Goal: Information Seeking & Learning: Learn about a topic

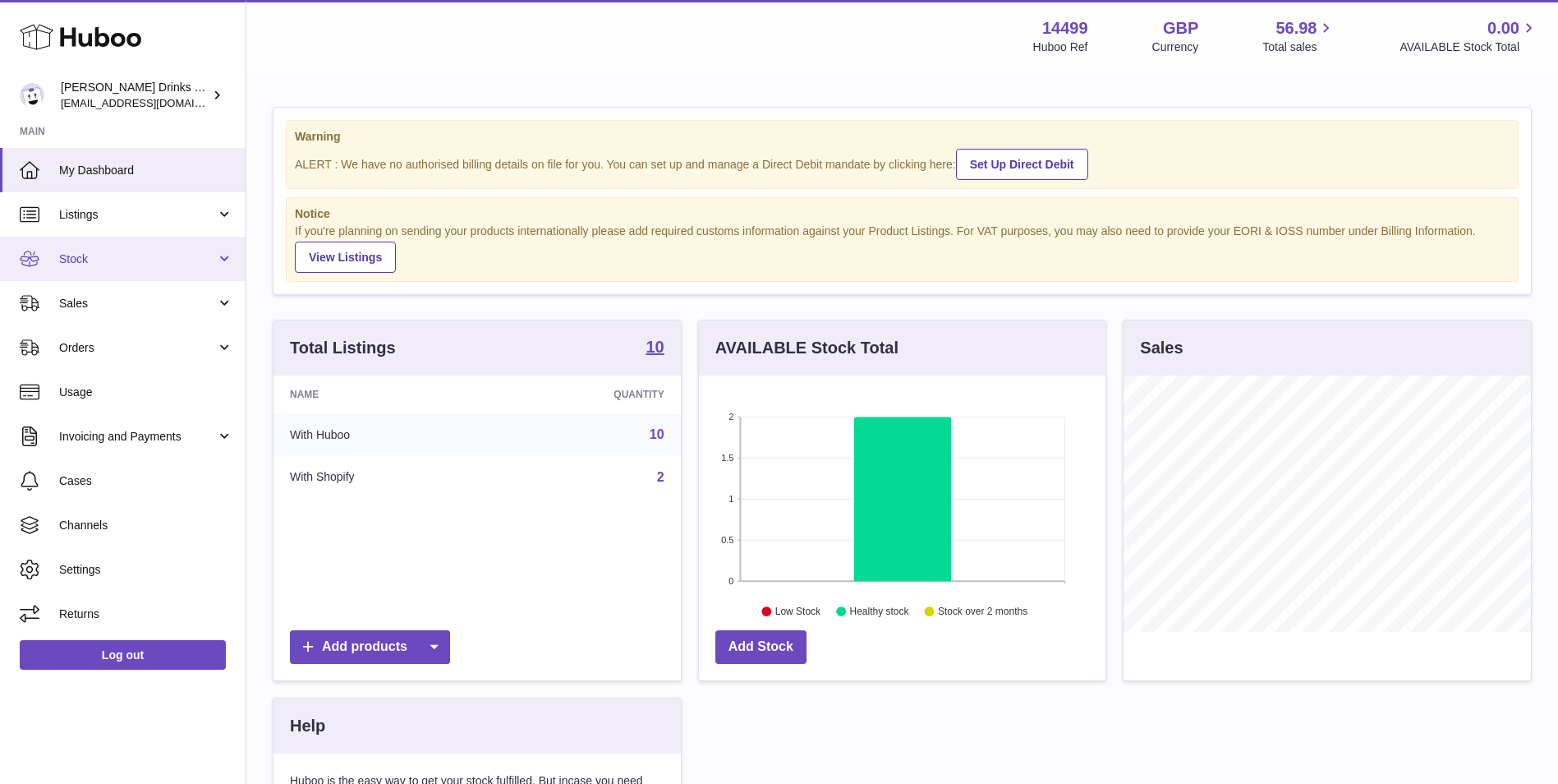
scroll to position [257, 406]
click at [159, 223] on link "Listings" at bounding box center [122, 213] width 245 height 44
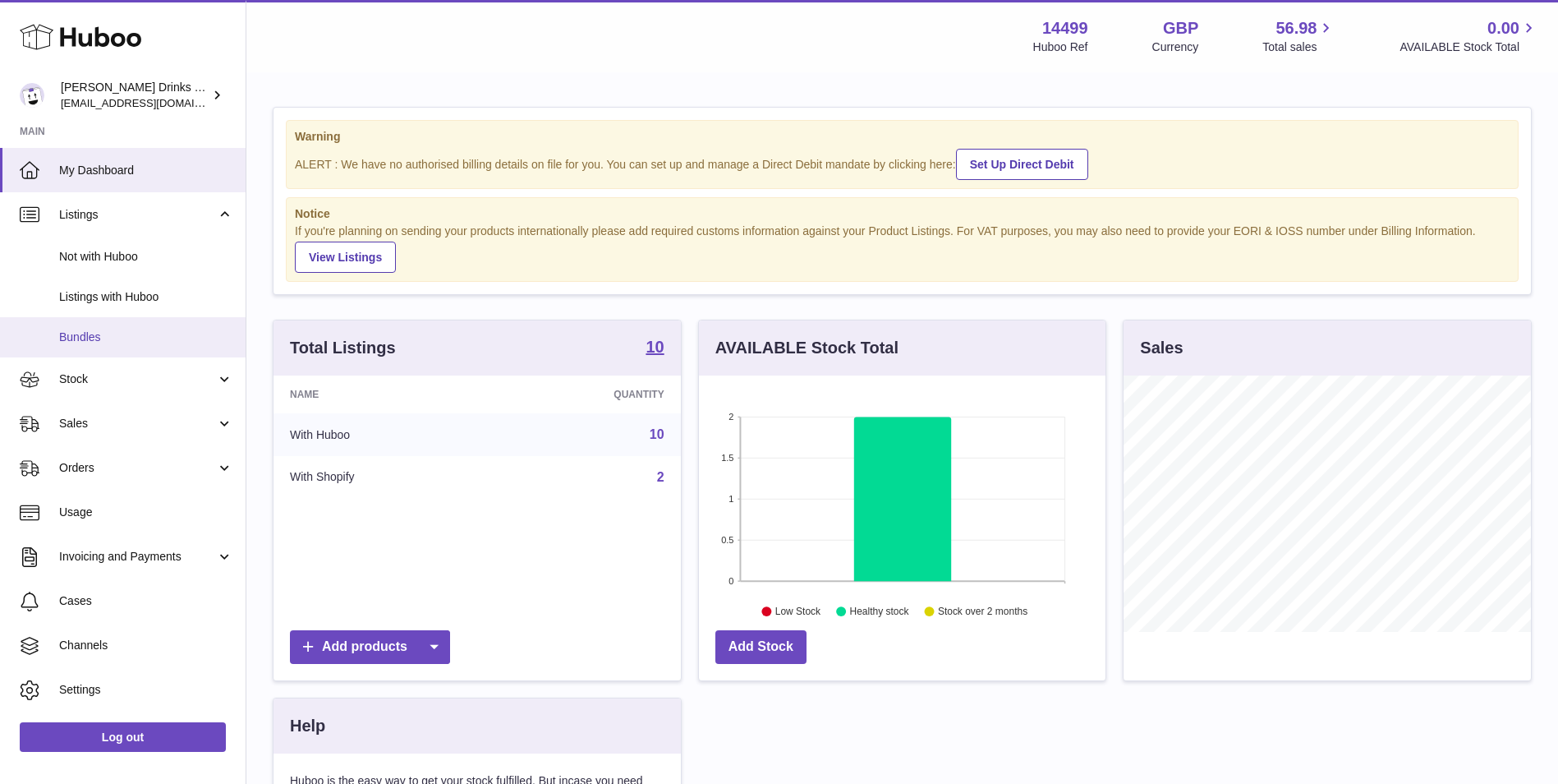
click at [156, 336] on span "Bundles" at bounding box center [146, 337] width 174 height 16
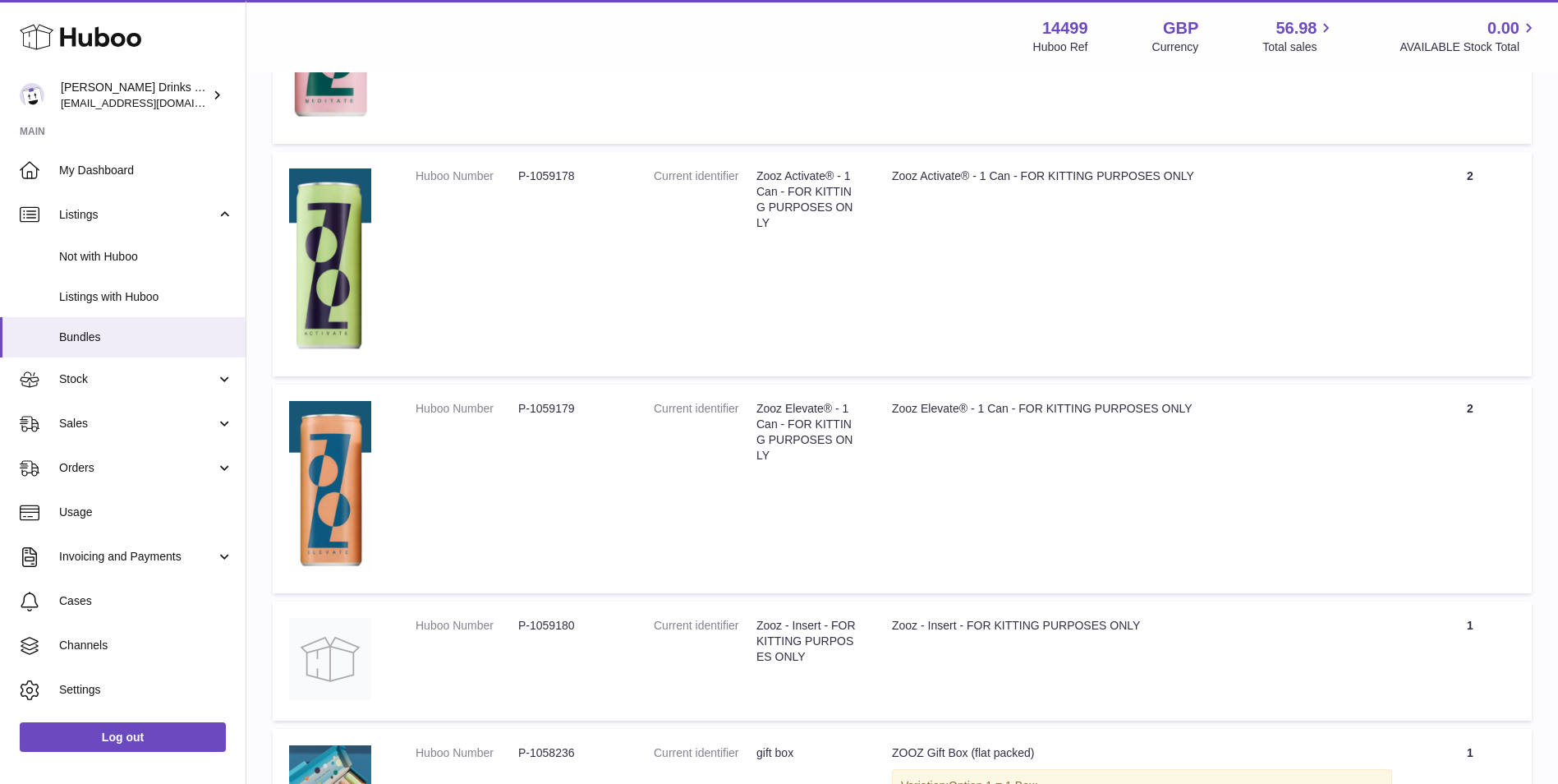
scroll to position [548, 0]
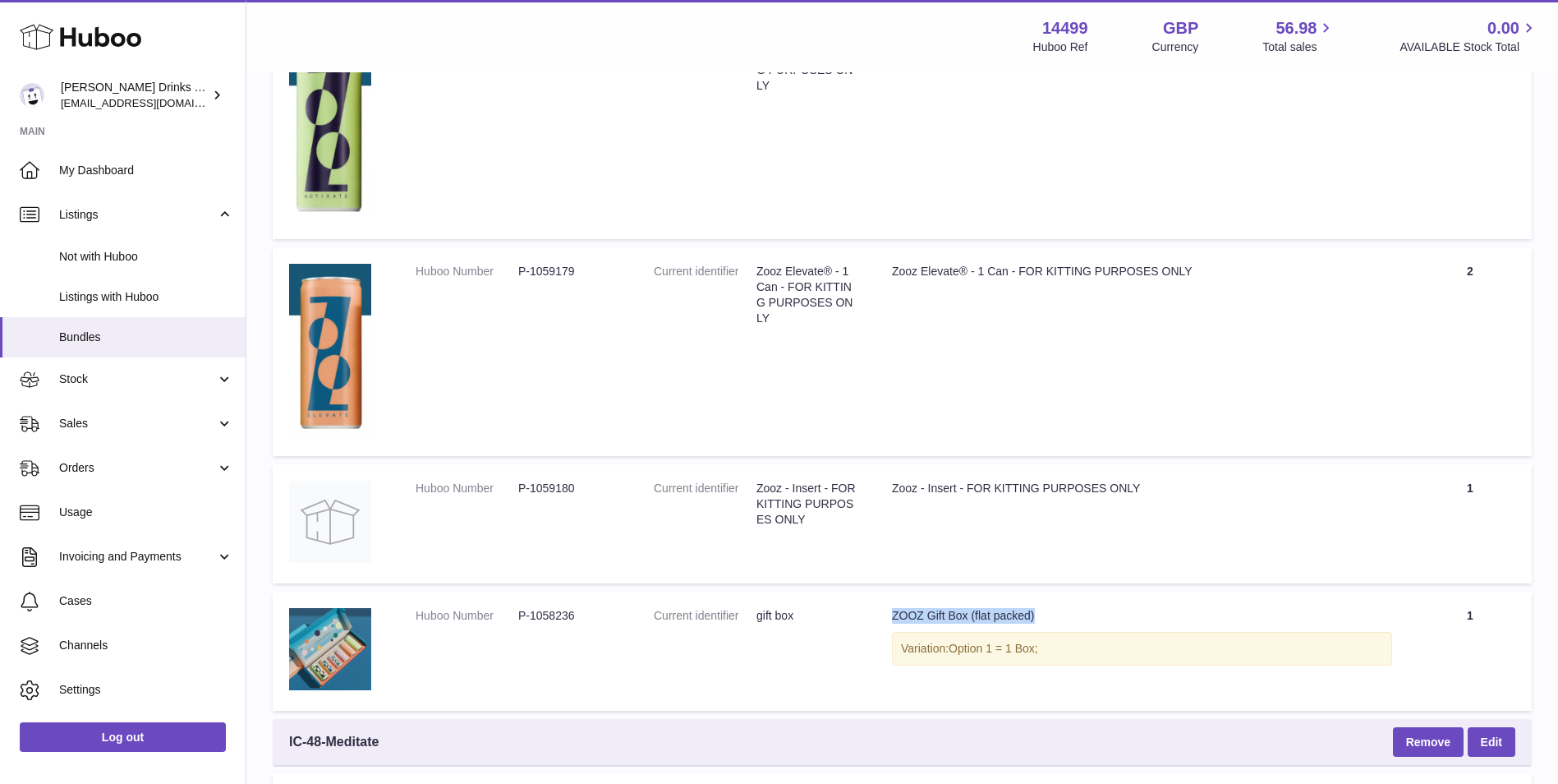
drag, startPoint x: 1013, startPoint y: 617, endPoint x: 851, endPoint y: 626, distance: 162.2
click at [851, 626] on tr "Huboo Number P-1058236 Current identifier gift box Title ZOOZ Gift Box (flat pa…" at bounding box center [902, 651] width 1259 height 119
drag, startPoint x: 1154, startPoint y: 478, endPoint x: 885, endPoint y: 494, distance: 269.5
click at [885, 494] on td "Title Zooz - Insert - FOR KITTING PURPOSES ONLY" at bounding box center [1141, 524] width 533 height 119
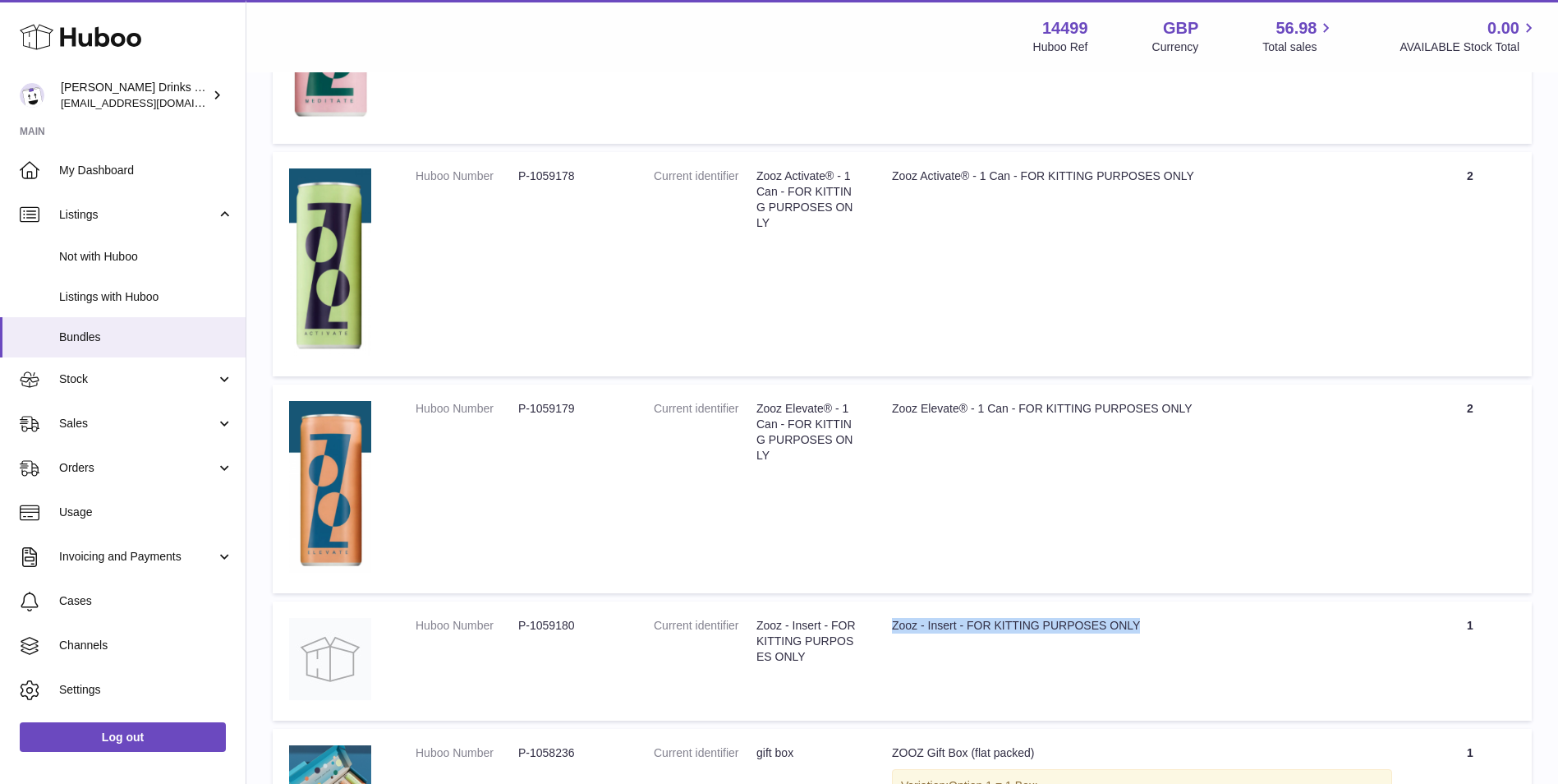
drag, startPoint x: 1519, startPoint y: 632, endPoint x: 1466, endPoint y: 637, distance: 53.2
click at [1466, 637] on td "Quantity 1" at bounding box center [1470, 661] width 123 height 119
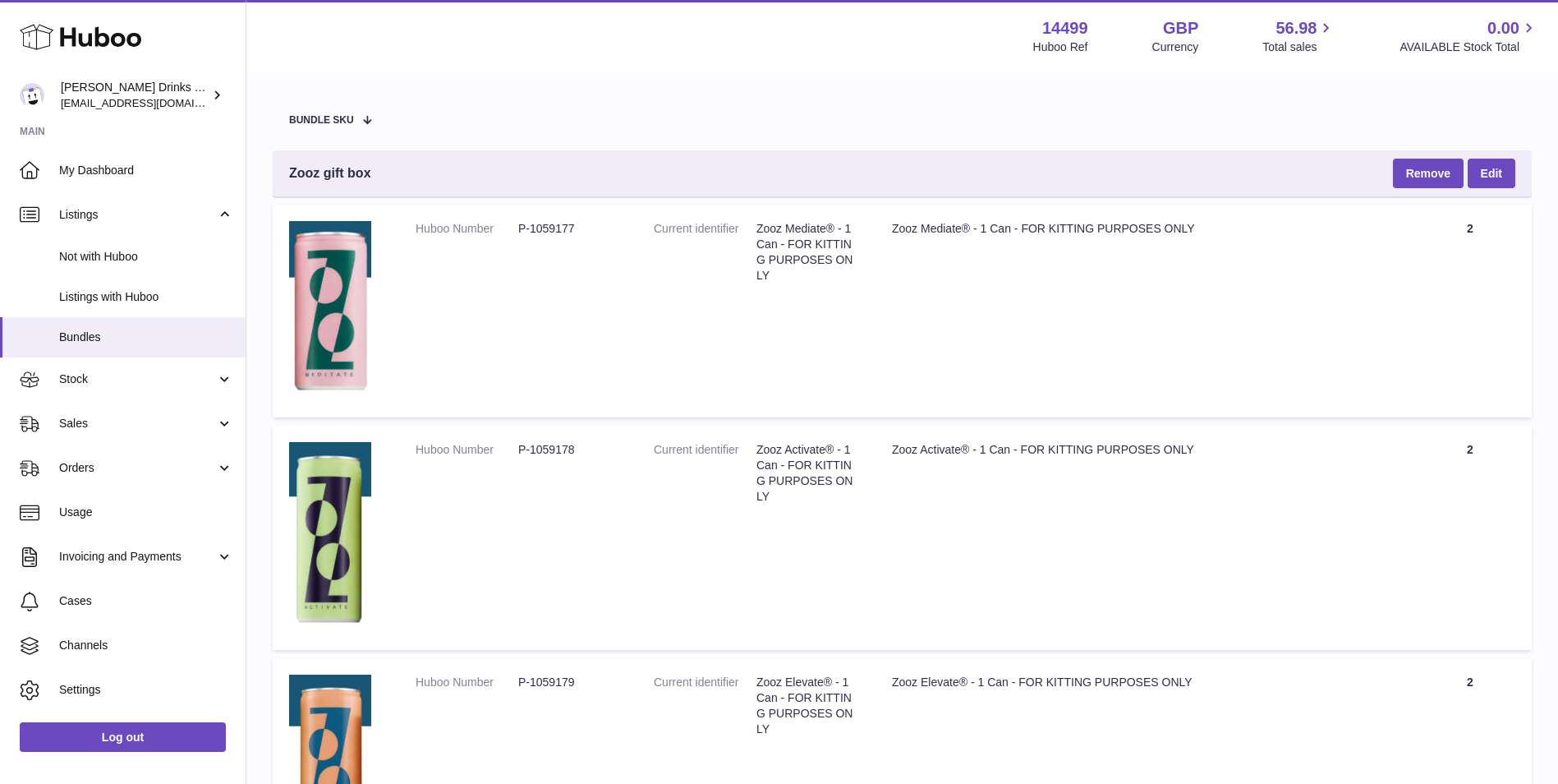
scroll to position [274, 0]
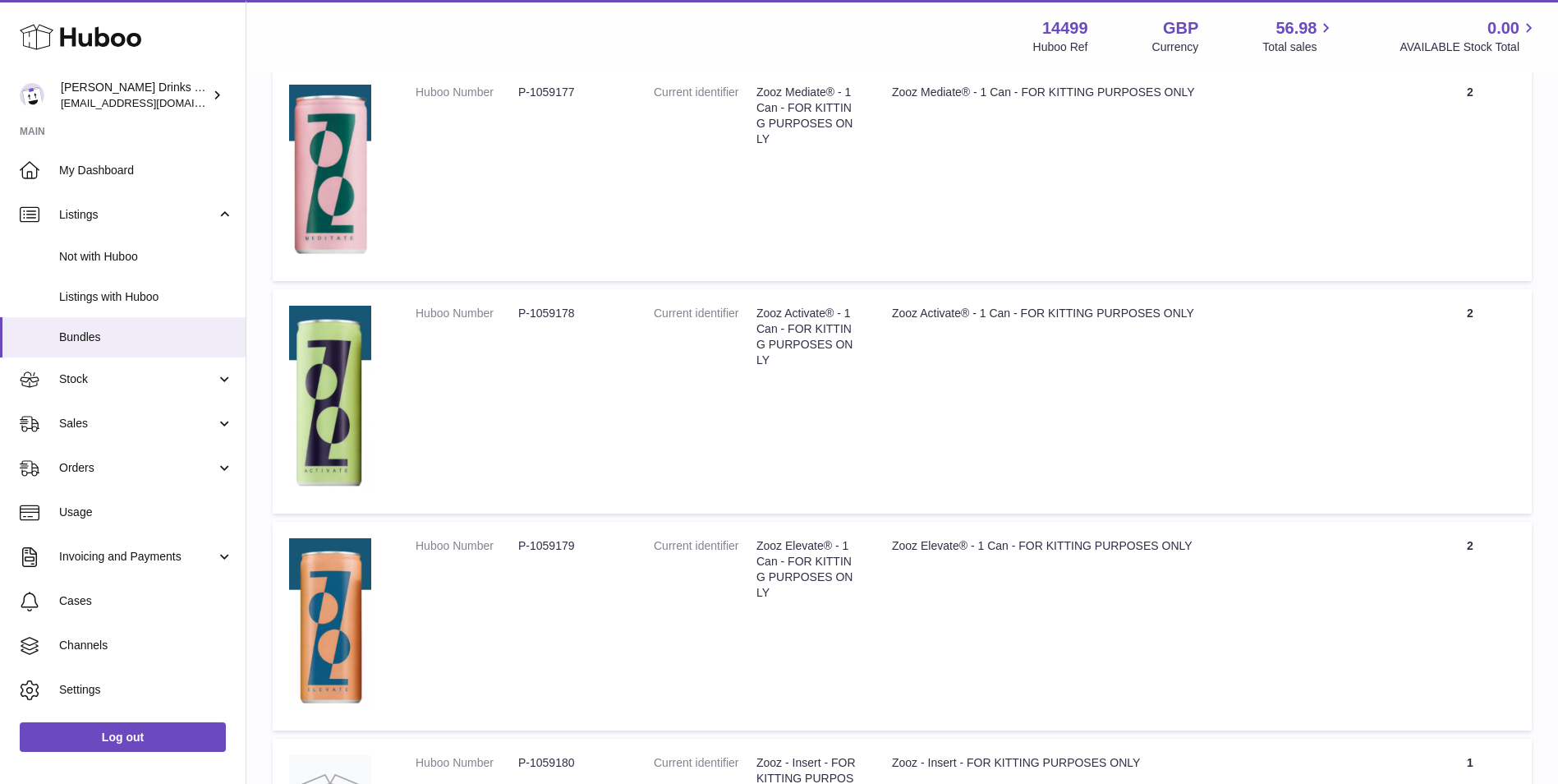
click at [870, 588] on td "Current identifier Zooz Elevate® - 1 Can - FOR KITTING PURPOSES ONLY" at bounding box center [756, 626] width 238 height 209
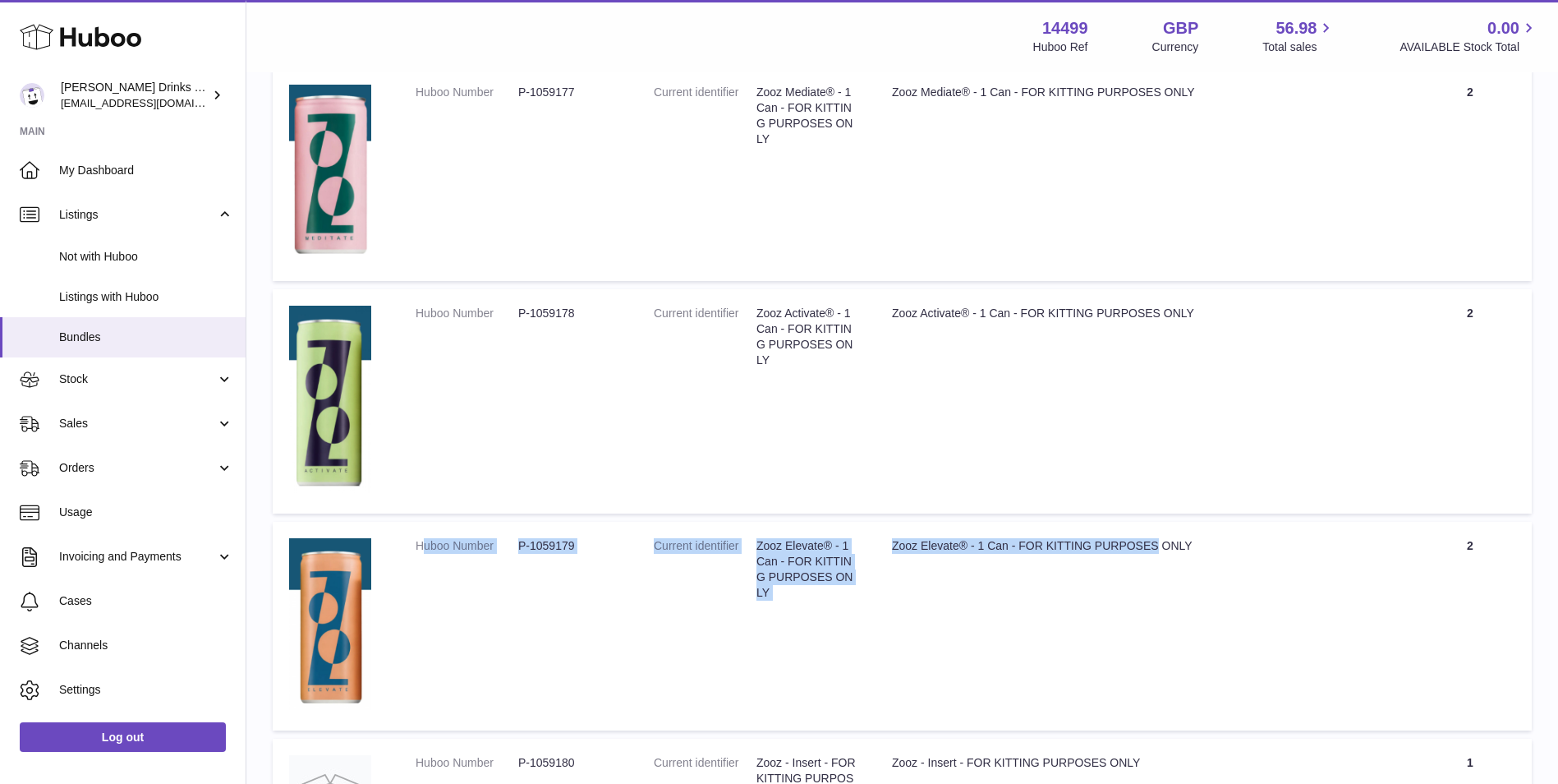
drag, startPoint x: 1114, startPoint y: 591, endPoint x: 421, endPoint y: 550, distance: 694.2
click at [421, 550] on tr "Huboo Number P-1059179 Current identifier Zooz Elevate® - 1 Can - FOR KITTING P…" at bounding box center [902, 626] width 1259 height 209
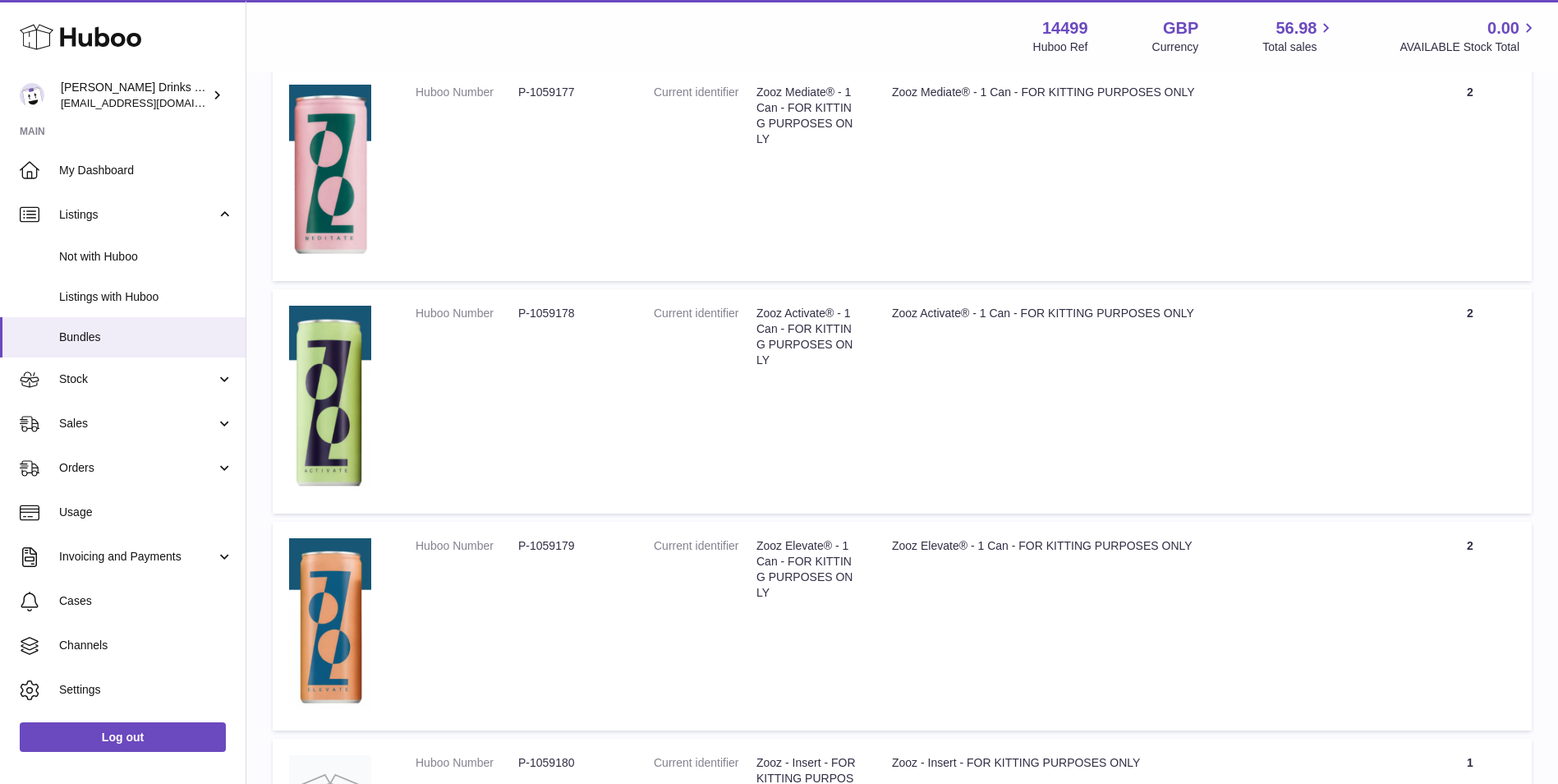
click at [1172, 635] on td "Title Zooz Elevate® - 1 Can - FOR KITTING PURPOSES ONLY" at bounding box center [1141, 626] width 533 height 209
drag, startPoint x: 1493, startPoint y: 555, endPoint x: 1458, endPoint y: 557, distance: 35.1
click at [1458, 557] on td "Quantity 2" at bounding box center [1470, 626] width 123 height 209
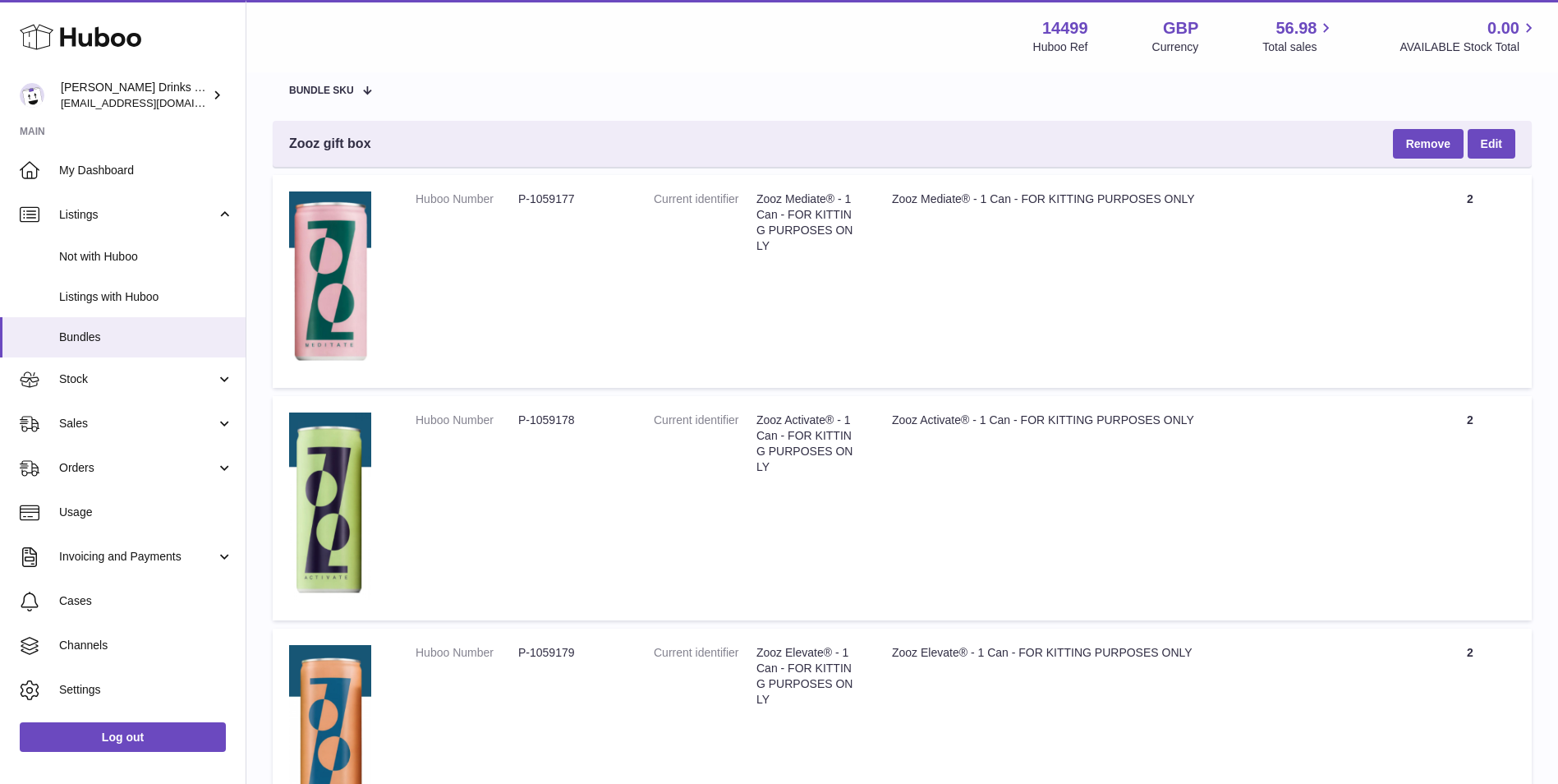
scroll to position [137, 0]
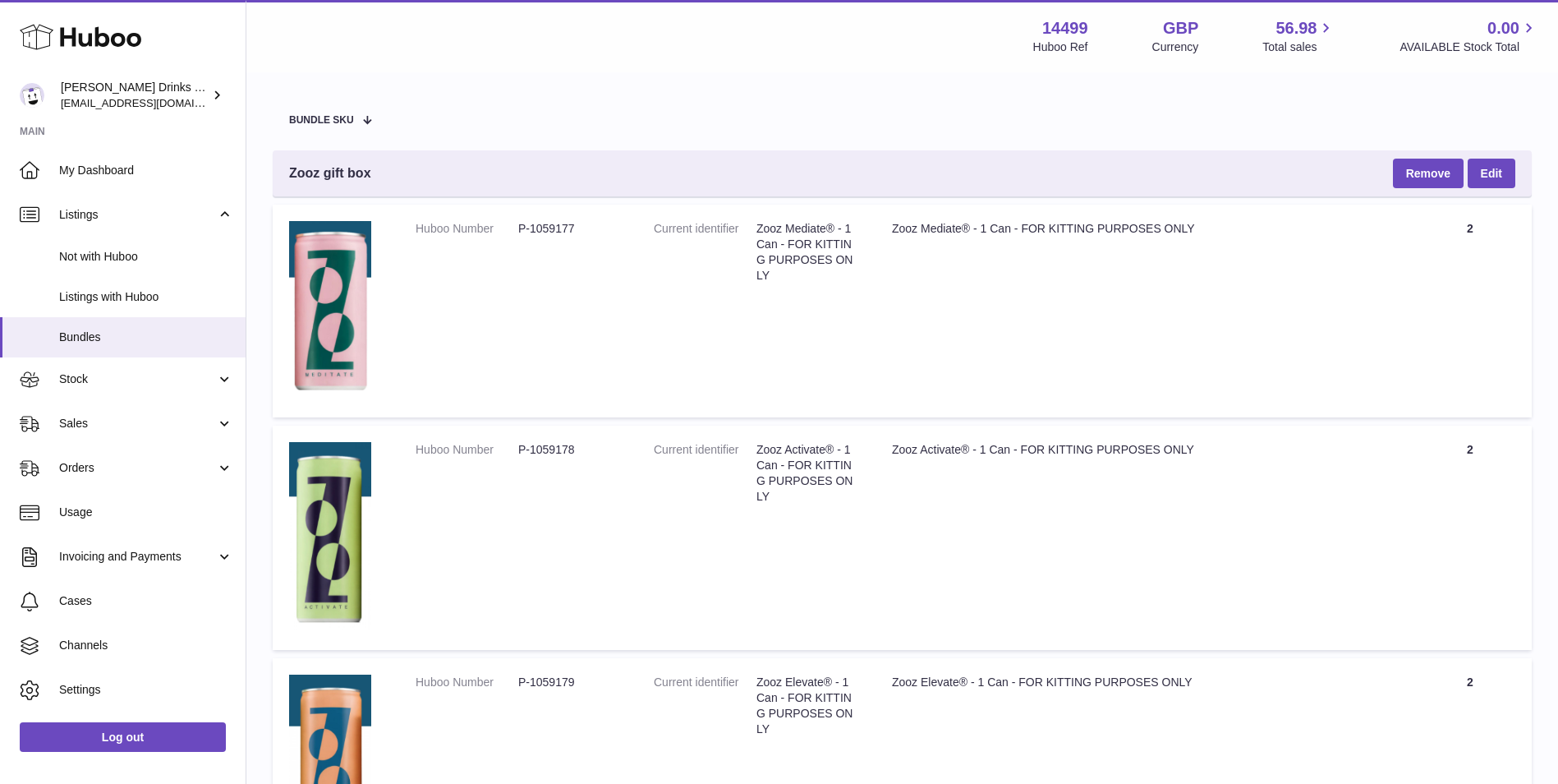
drag, startPoint x: 1492, startPoint y: 469, endPoint x: 1439, endPoint y: 459, distance: 53.9
click at [1439, 459] on td "Quantity 2" at bounding box center [1470, 538] width 123 height 225
drag, startPoint x: 1485, startPoint y: 223, endPoint x: 1415, endPoint y: 231, distance: 70.5
click at [1415, 231] on td "Quantity 2" at bounding box center [1470, 311] width 123 height 212
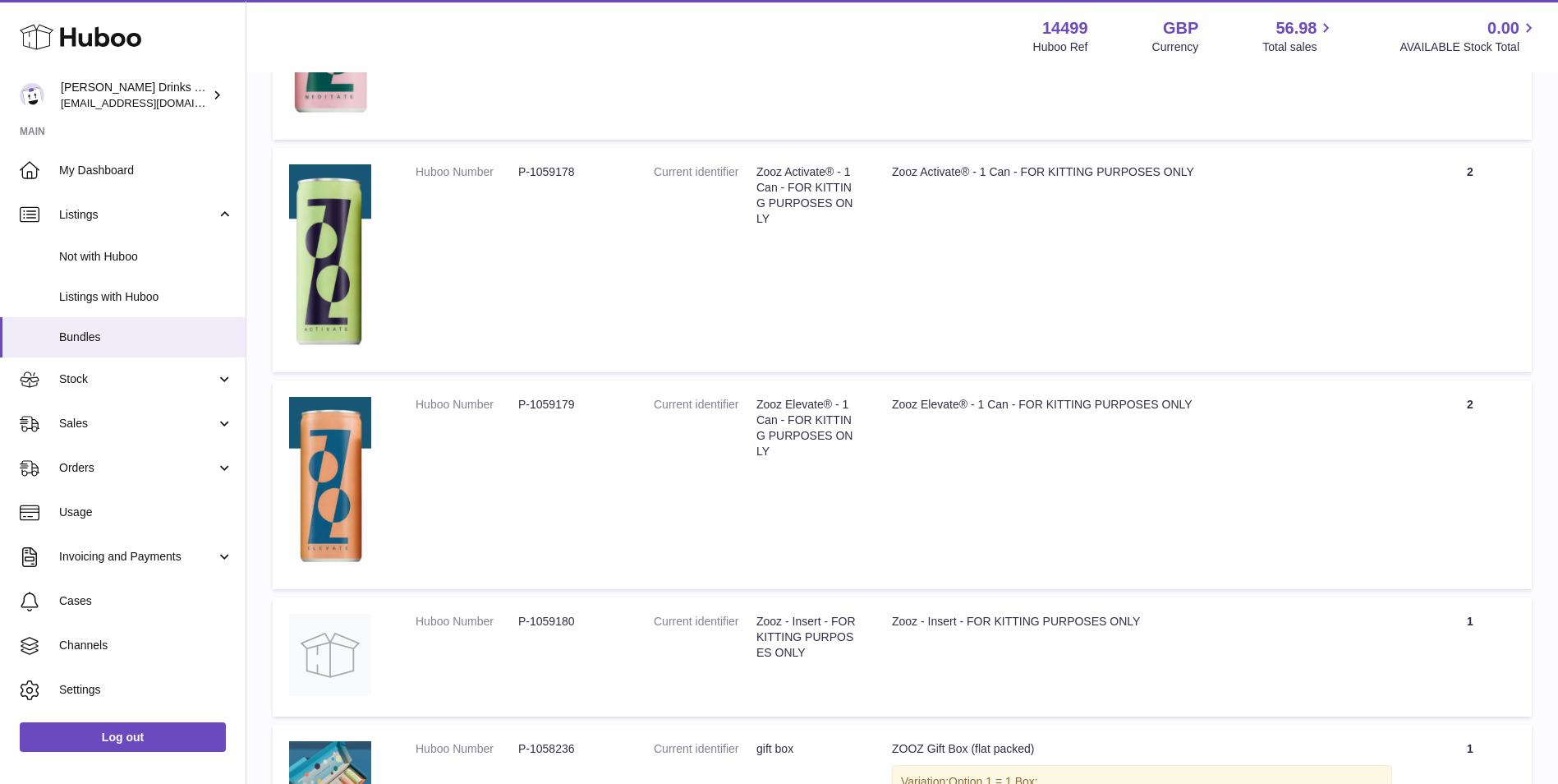
scroll to position [274, 0]
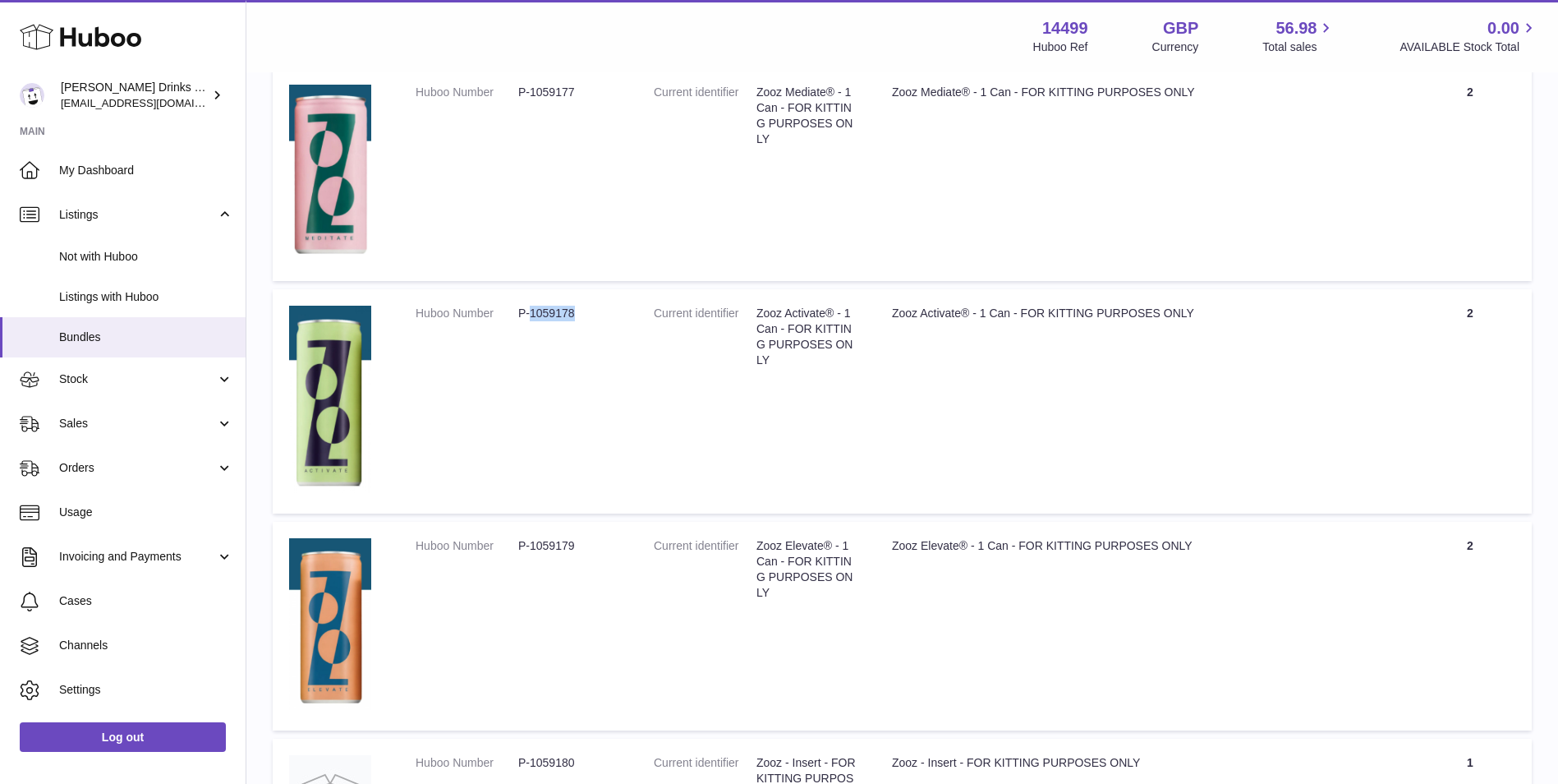
drag, startPoint x: 584, startPoint y: 317, endPoint x: 531, endPoint y: 321, distance: 53.2
click at [531, 321] on dl "Huboo Number P-1059178" at bounding box center [518, 317] width 205 height 24
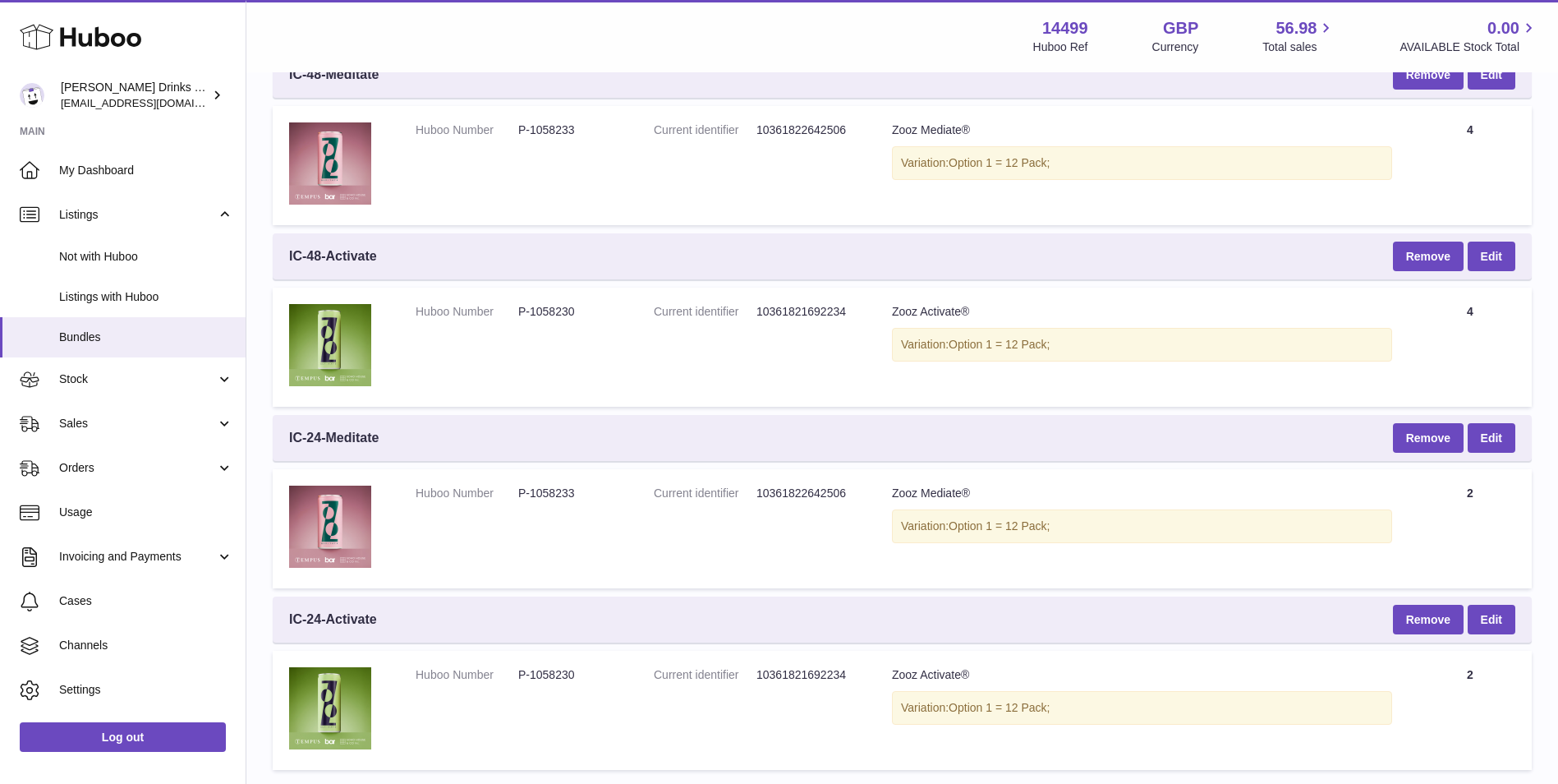
scroll to position [1232, 0]
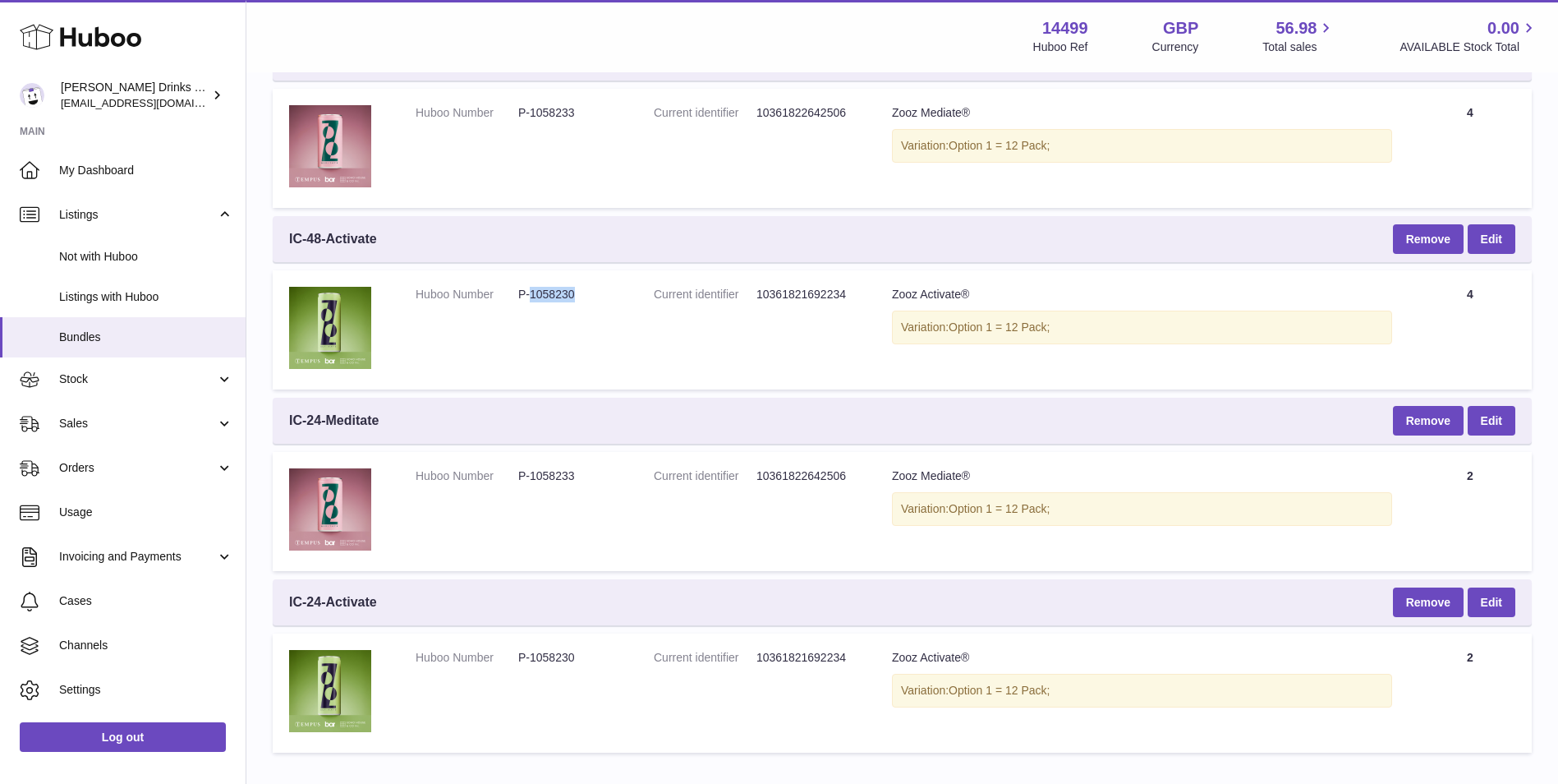
drag, startPoint x: 593, startPoint y: 295, endPoint x: 532, endPoint y: 309, distance: 62.6
click at [532, 309] on dl "Huboo Number P-1058230" at bounding box center [518, 298] width 205 height 24
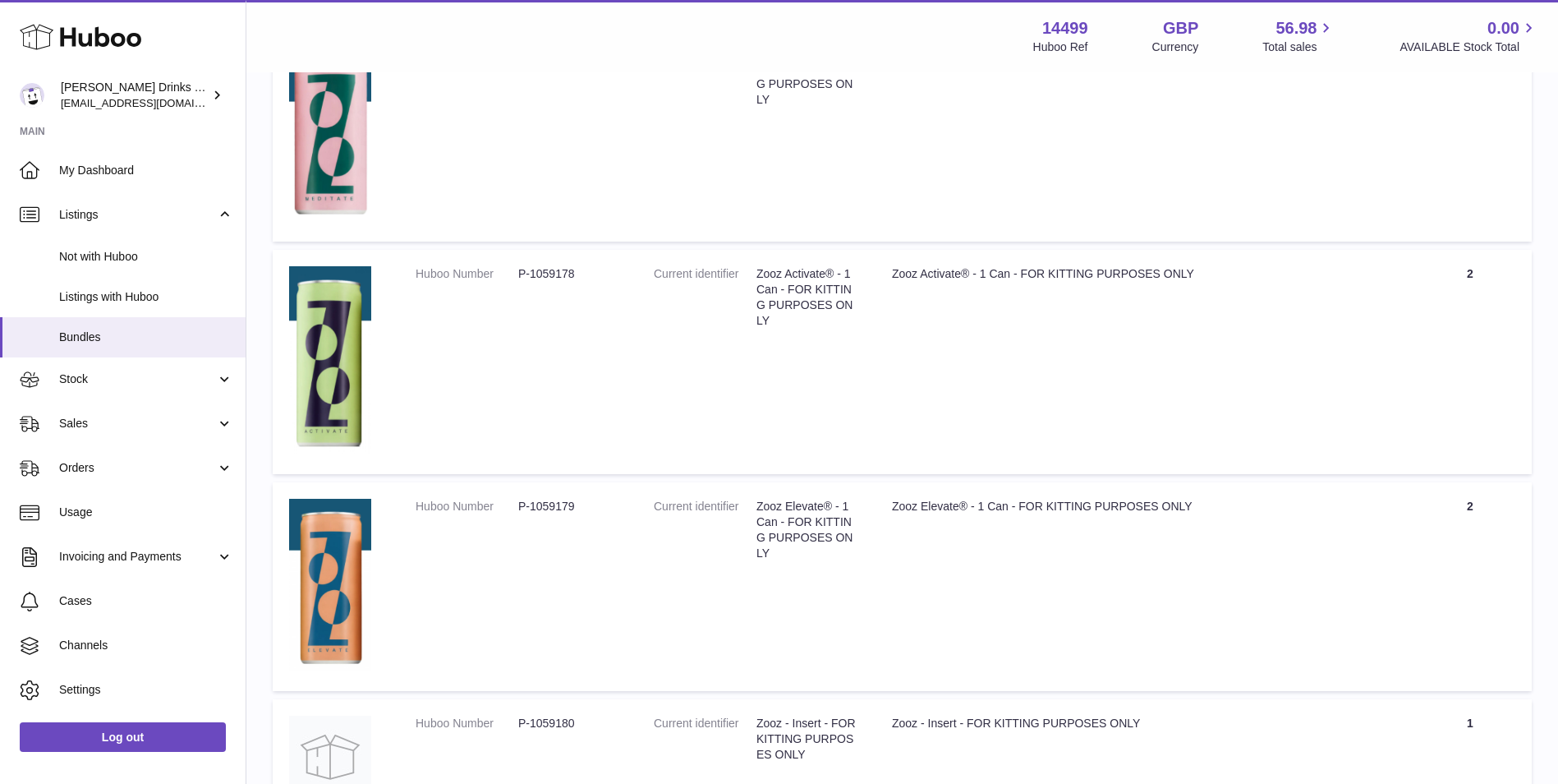
scroll to position [274, 0]
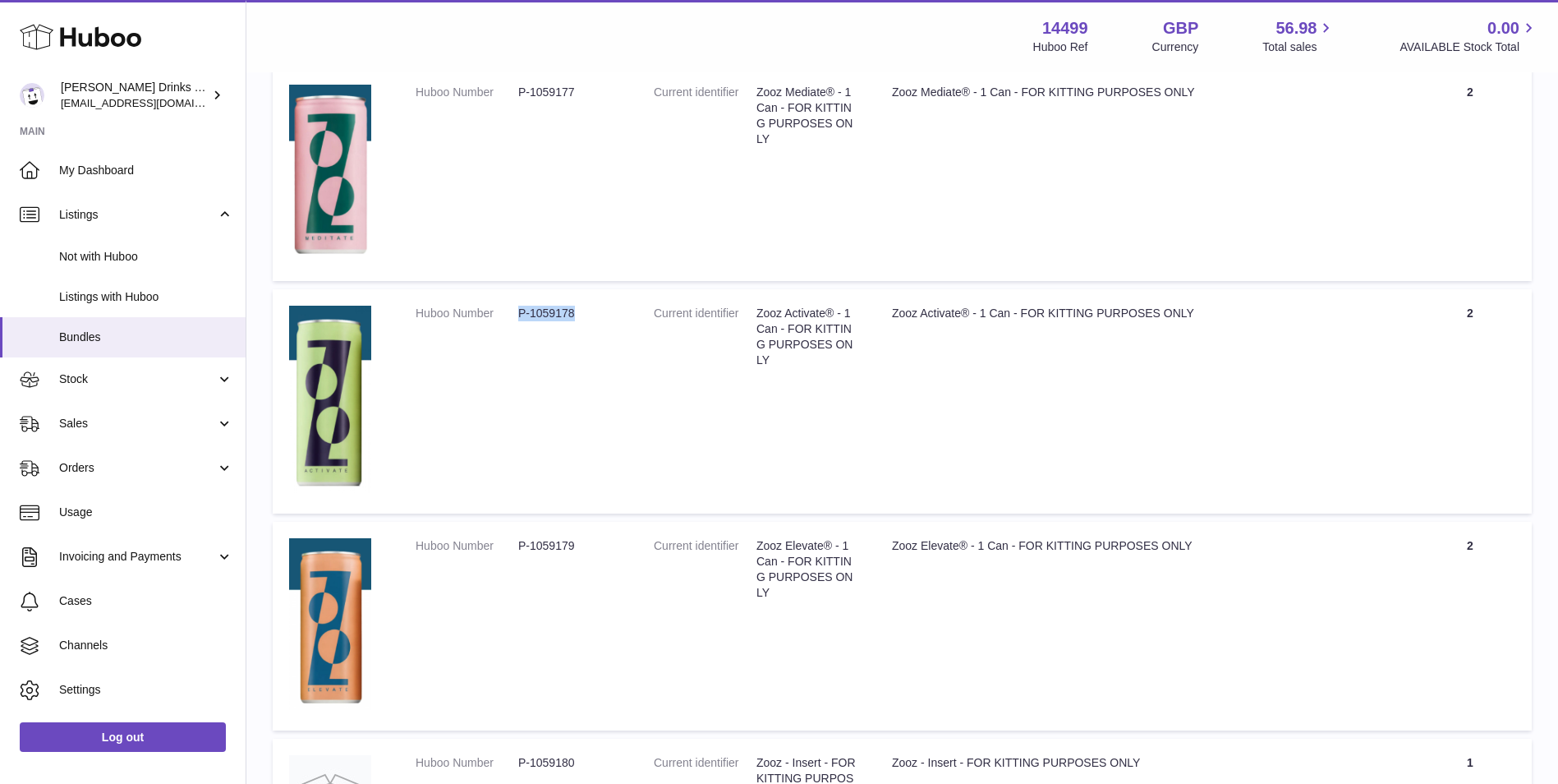
drag, startPoint x: 595, startPoint y: 325, endPoint x: 507, endPoint y: 326, distance: 88.0
click at [507, 326] on dl "Huboo Number P-1059178" at bounding box center [518, 317] width 205 height 24
click at [846, 353] on dd "Zooz Activate® - 1 Can - FOR KITTING PURPOSES ONLY" at bounding box center [808, 337] width 102 height 62
drag, startPoint x: 846, startPoint y: 353, endPoint x: 856, endPoint y: 369, distance: 18.9
click at [856, 369] on dl "Current identifier Zooz Activate® - 1 Can - FOR KITTING PURPOSES ONLY" at bounding box center [756, 340] width 205 height 71
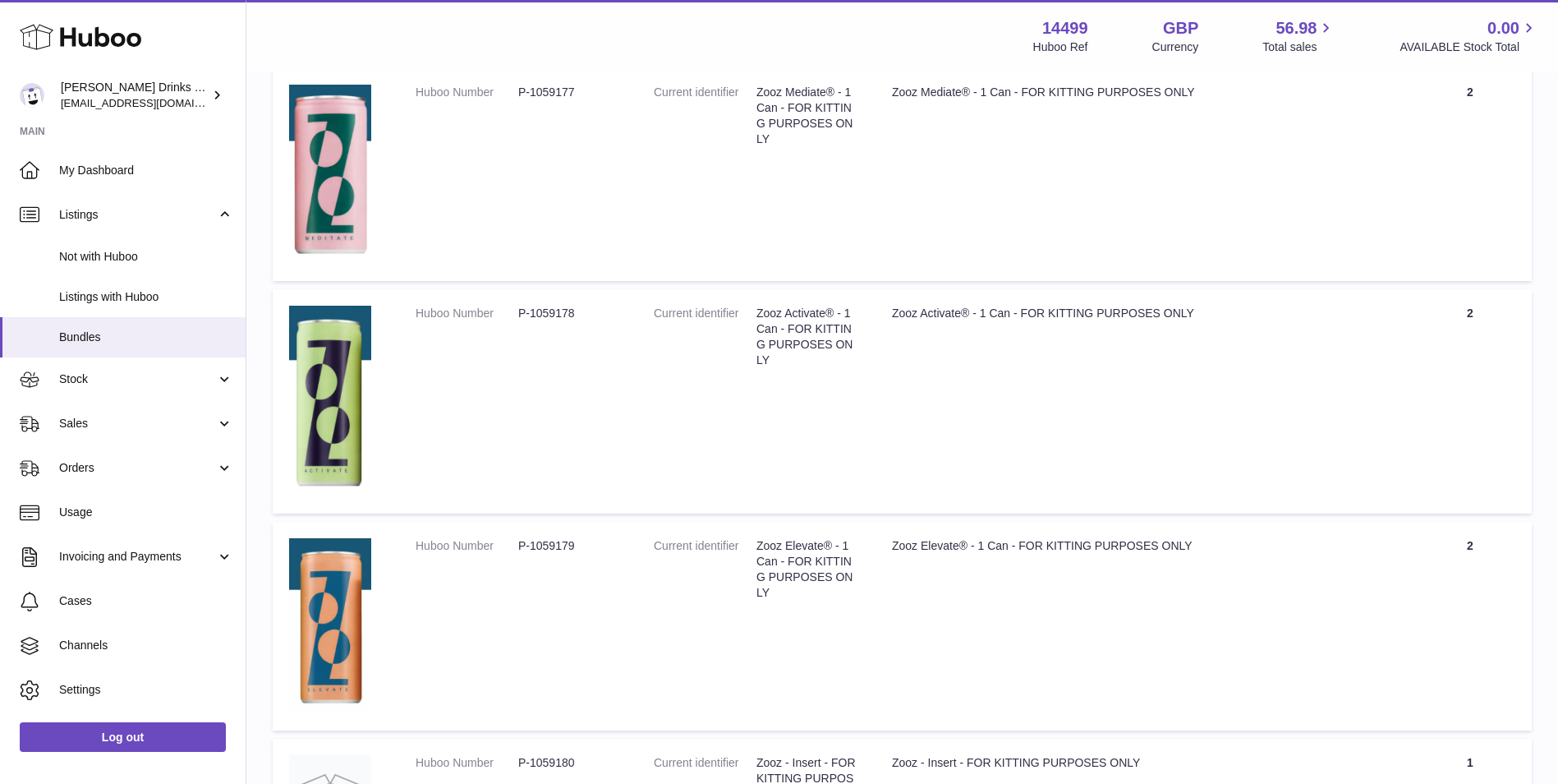
click at [1066, 559] on td "Title Zooz Elevate® - 1 Can - FOR KITTING PURPOSES ONLY" at bounding box center [1141, 626] width 533 height 209
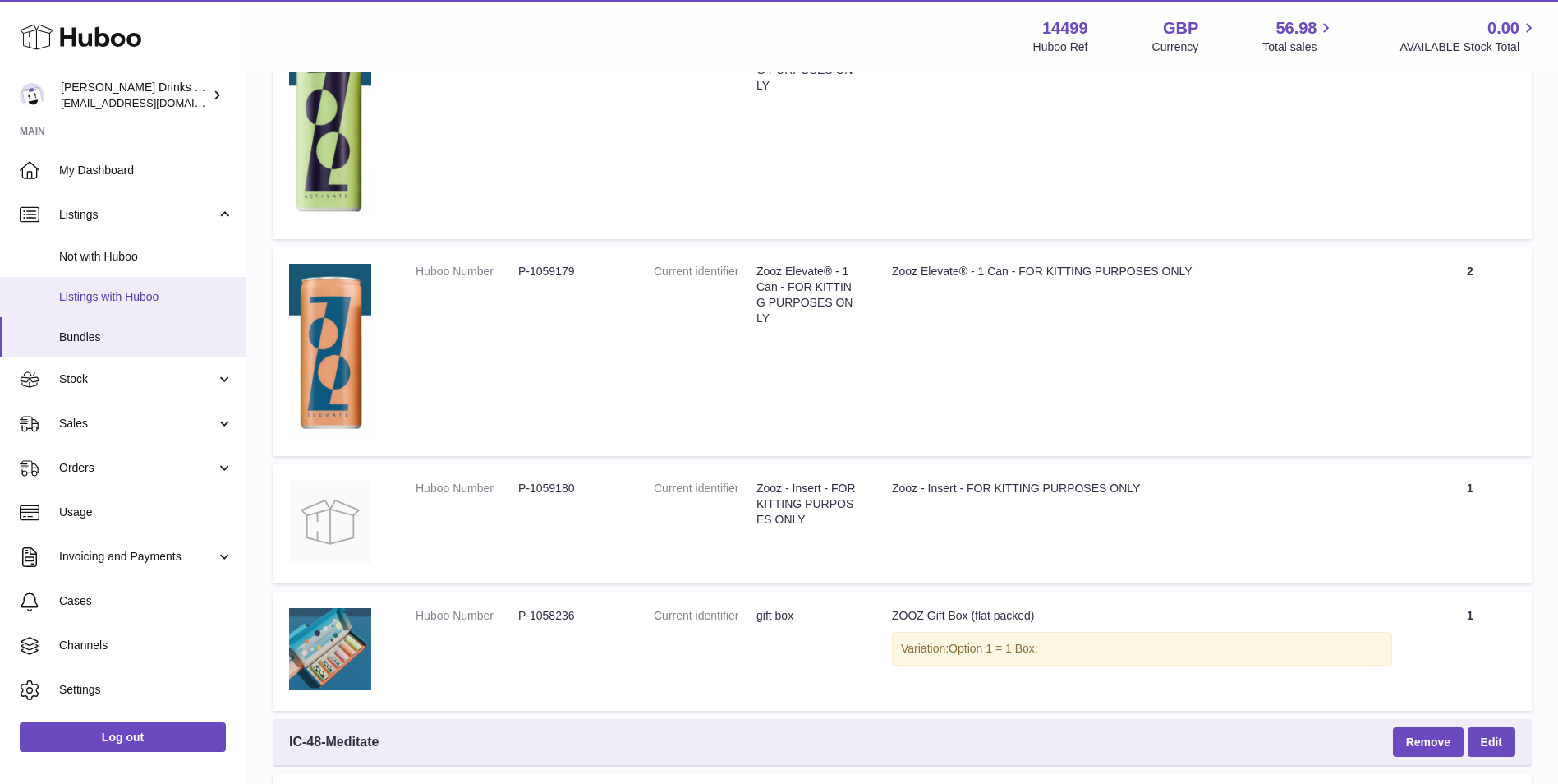
click at [113, 279] on link "Listings with Huboo" at bounding box center [122, 296] width 245 height 40
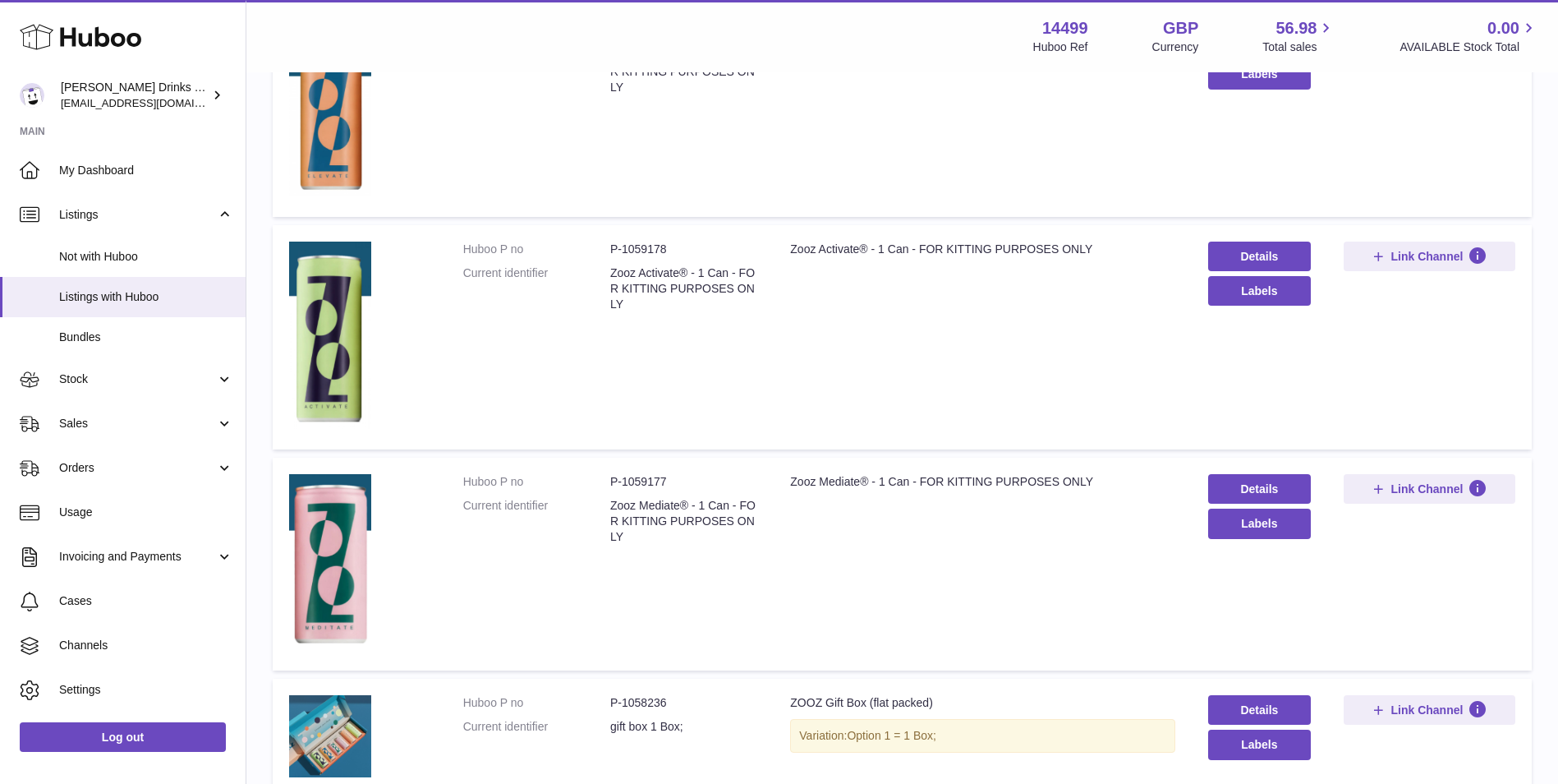
scroll to position [137, 0]
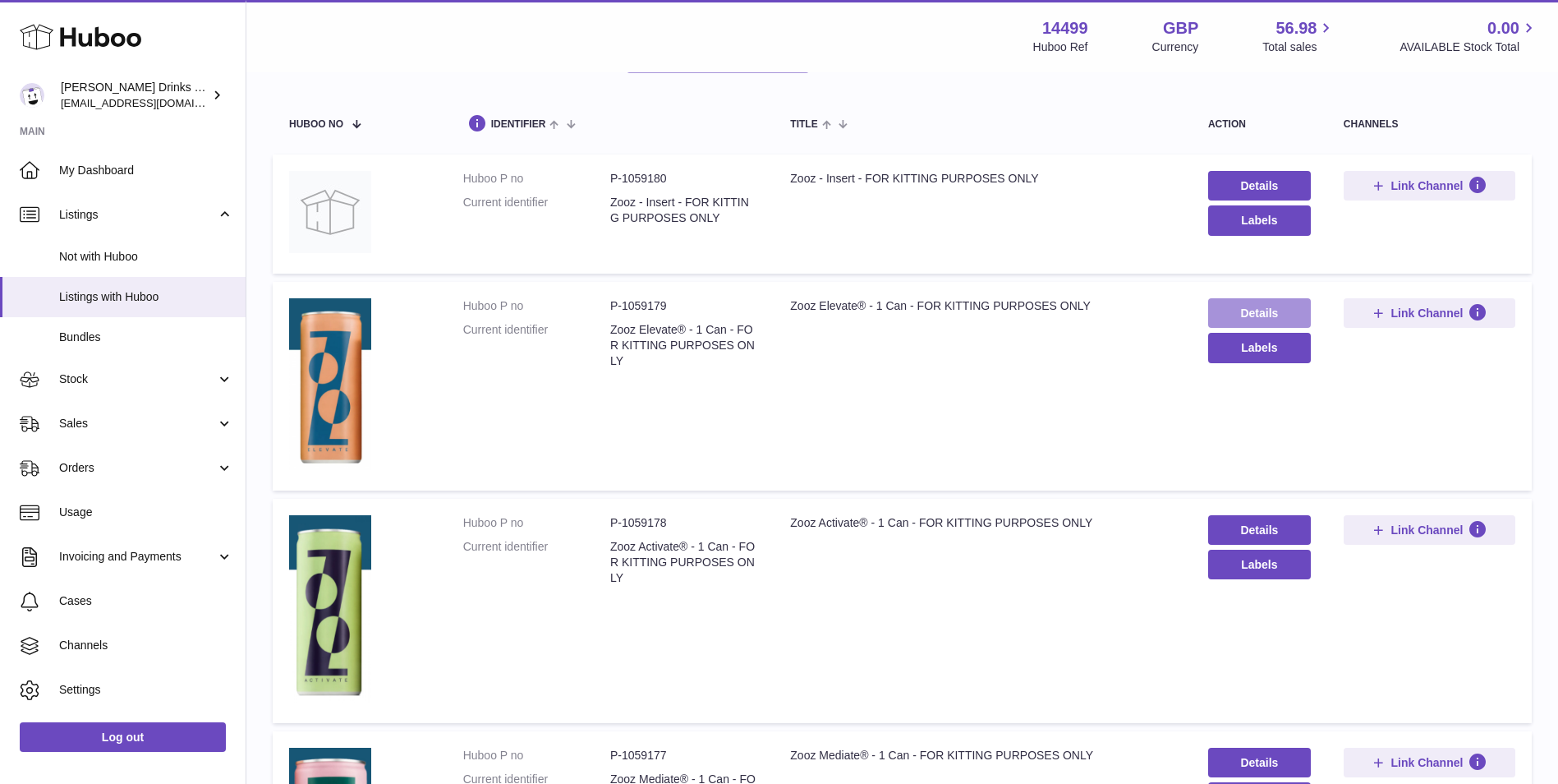
click at [1297, 306] on link "Details" at bounding box center [1259, 312] width 102 height 29
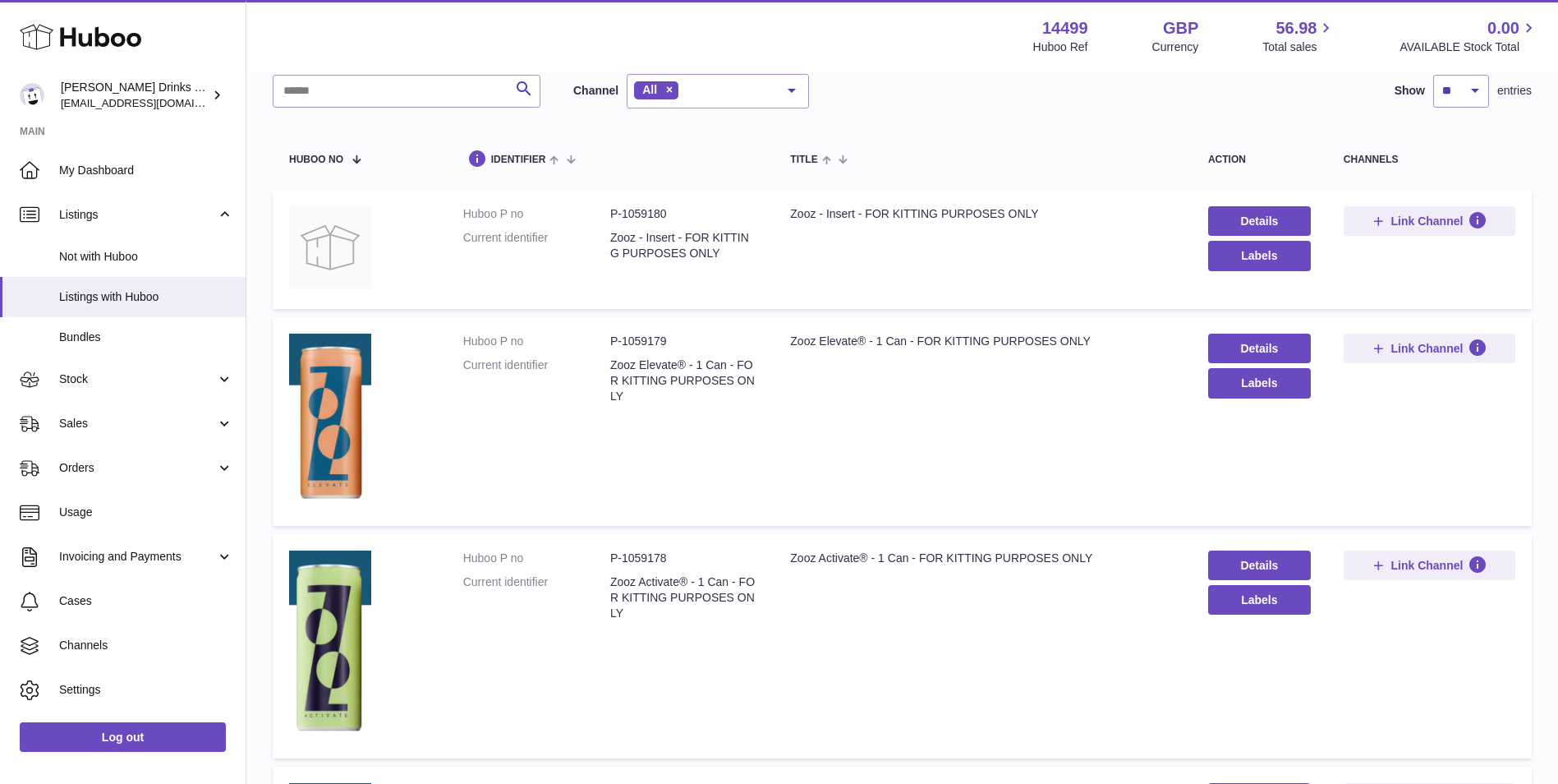
scroll to position [0, 0]
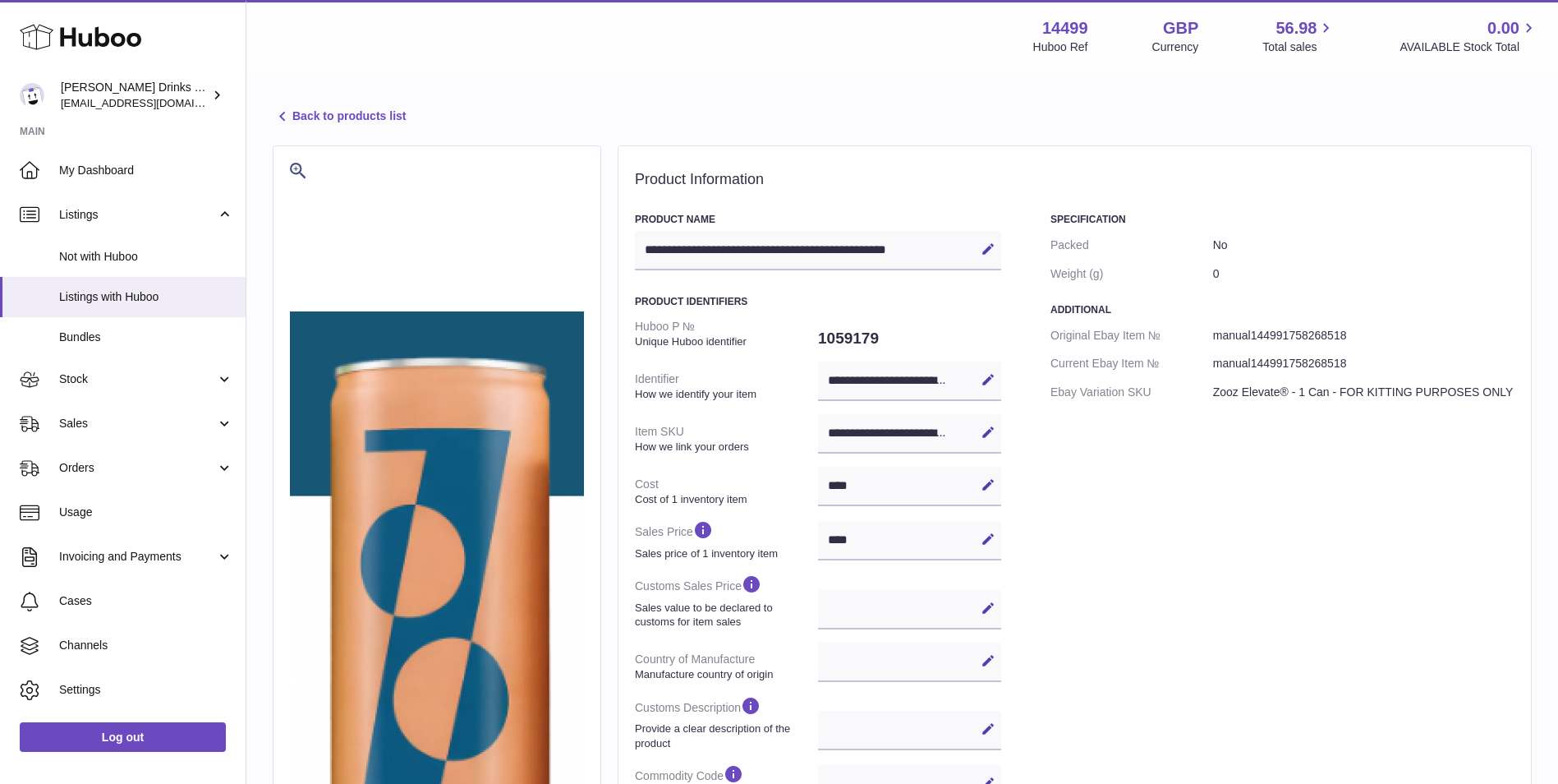
select select
select select "****"
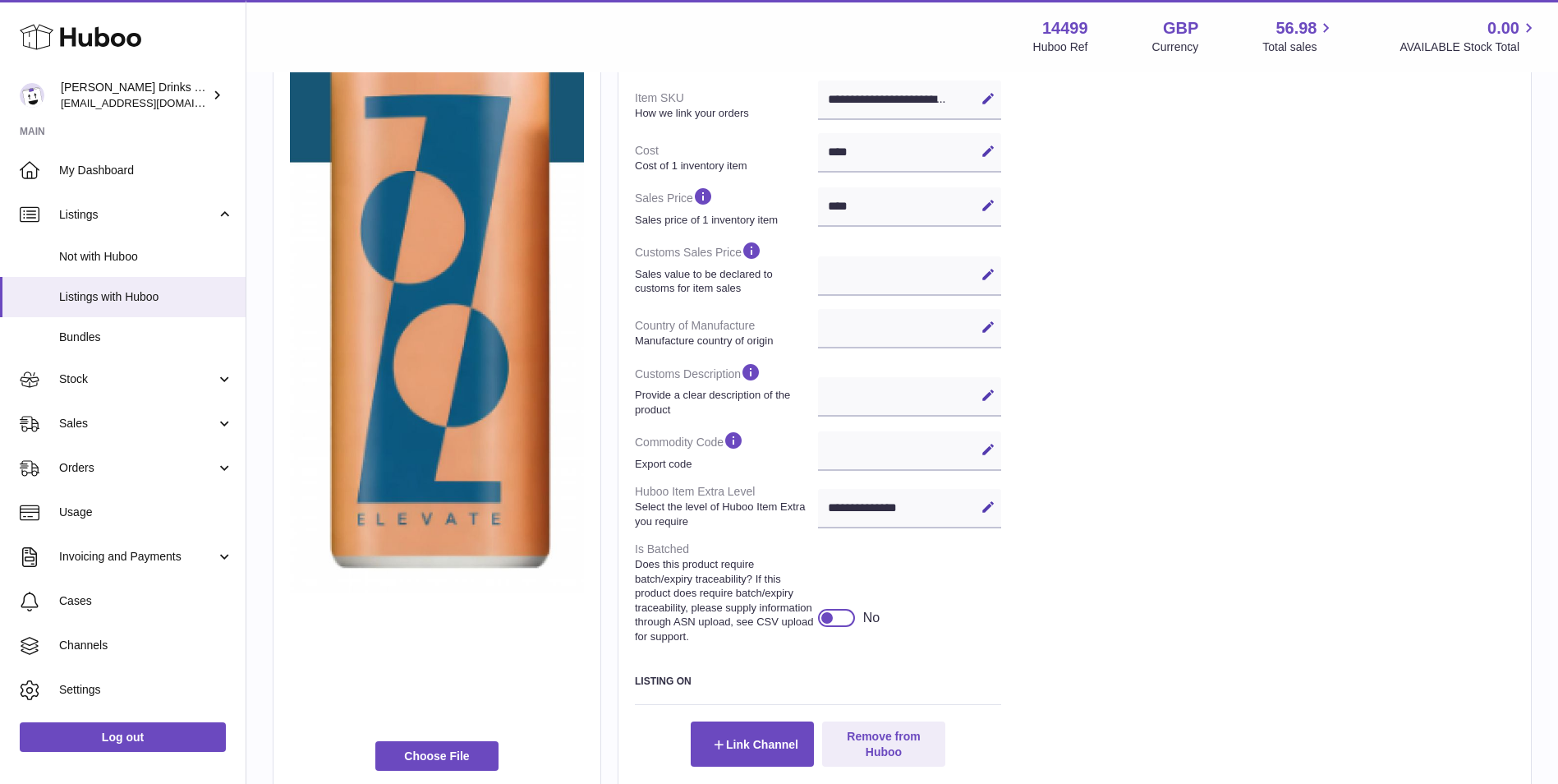
scroll to position [61, 0]
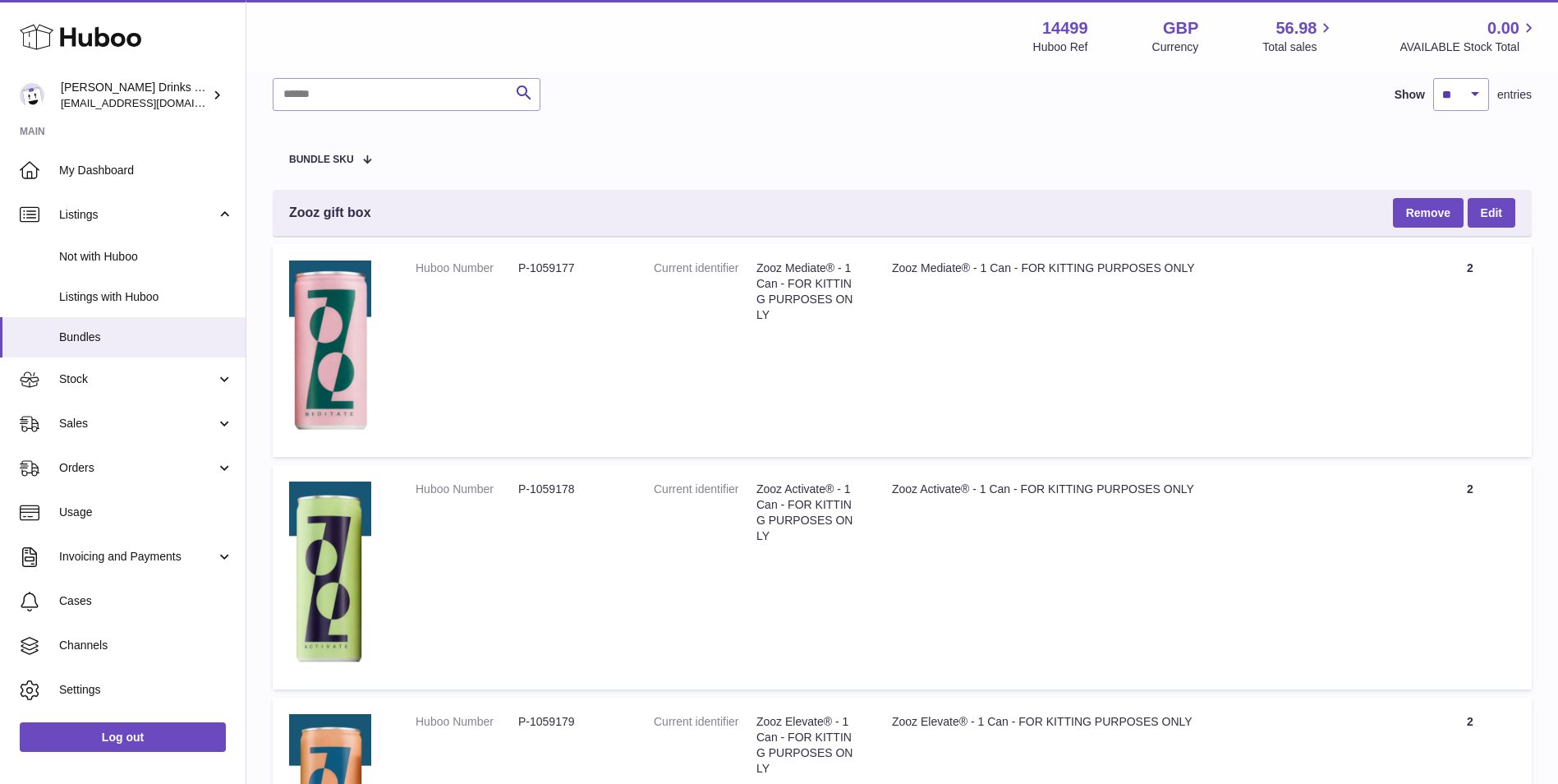
scroll to position [137, 0]
